Goal: Information Seeking & Learning: Learn about a topic

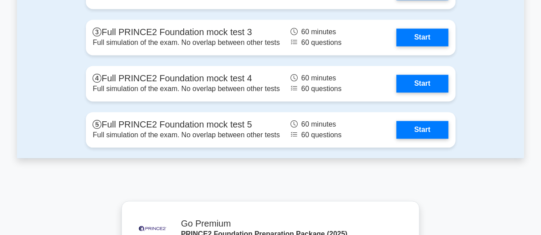
scroll to position [1889, 0]
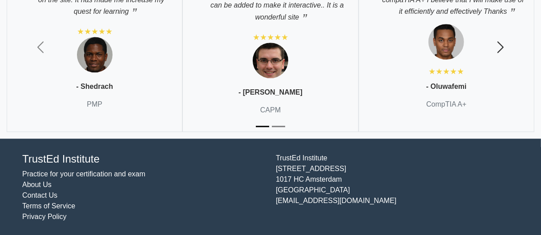
click at [499, 40] on span "button" at bounding box center [501, 47] width 14 height 14
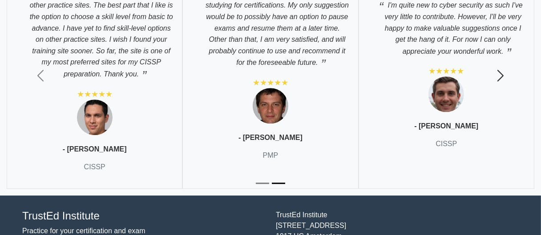
scroll to position [1946, 0]
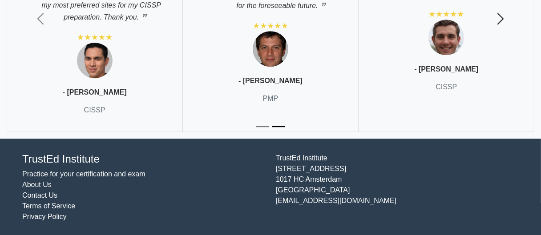
click at [500, 41] on button "Next" at bounding box center [500, 18] width 81 height 239
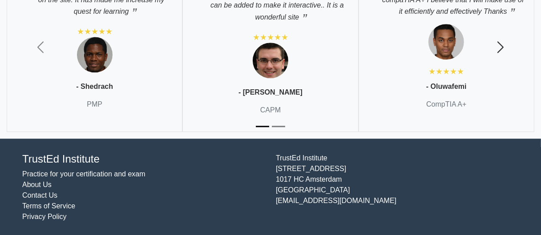
click at [499, 43] on span "button" at bounding box center [501, 47] width 14 height 14
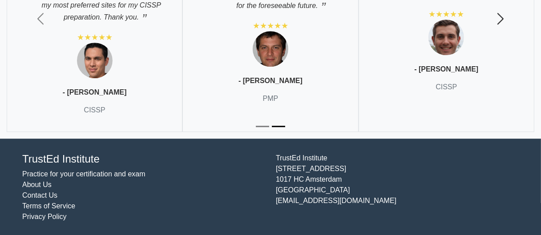
click at [499, 45] on button "Next" at bounding box center [500, 18] width 81 height 239
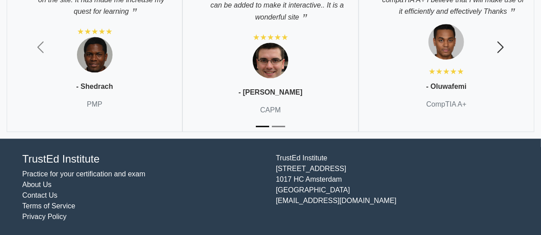
click at [499, 46] on span "button" at bounding box center [501, 47] width 14 height 14
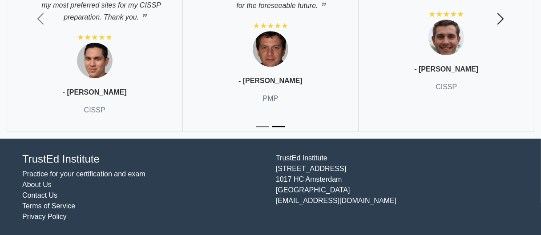
click at [499, 47] on button "Next" at bounding box center [500, 18] width 81 height 239
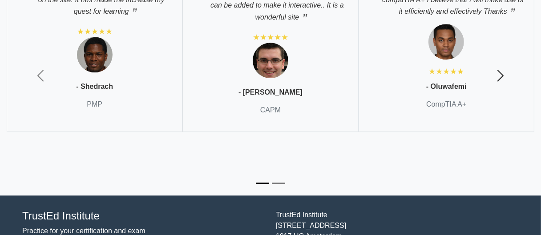
click at [499, 47] on button "Next" at bounding box center [500, 75] width 81 height 239
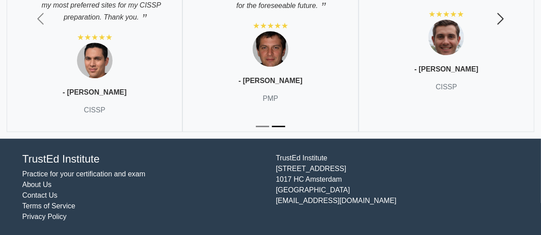
click at [499, 47] on button "Next" at bounding box center [500, 18] width 81 height 239
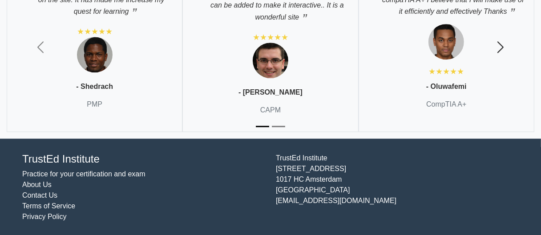
click at [498, 48] on span "button" at bounding box center [501, 47] width 14 height 14
